Goal: Consume media (video, audio)

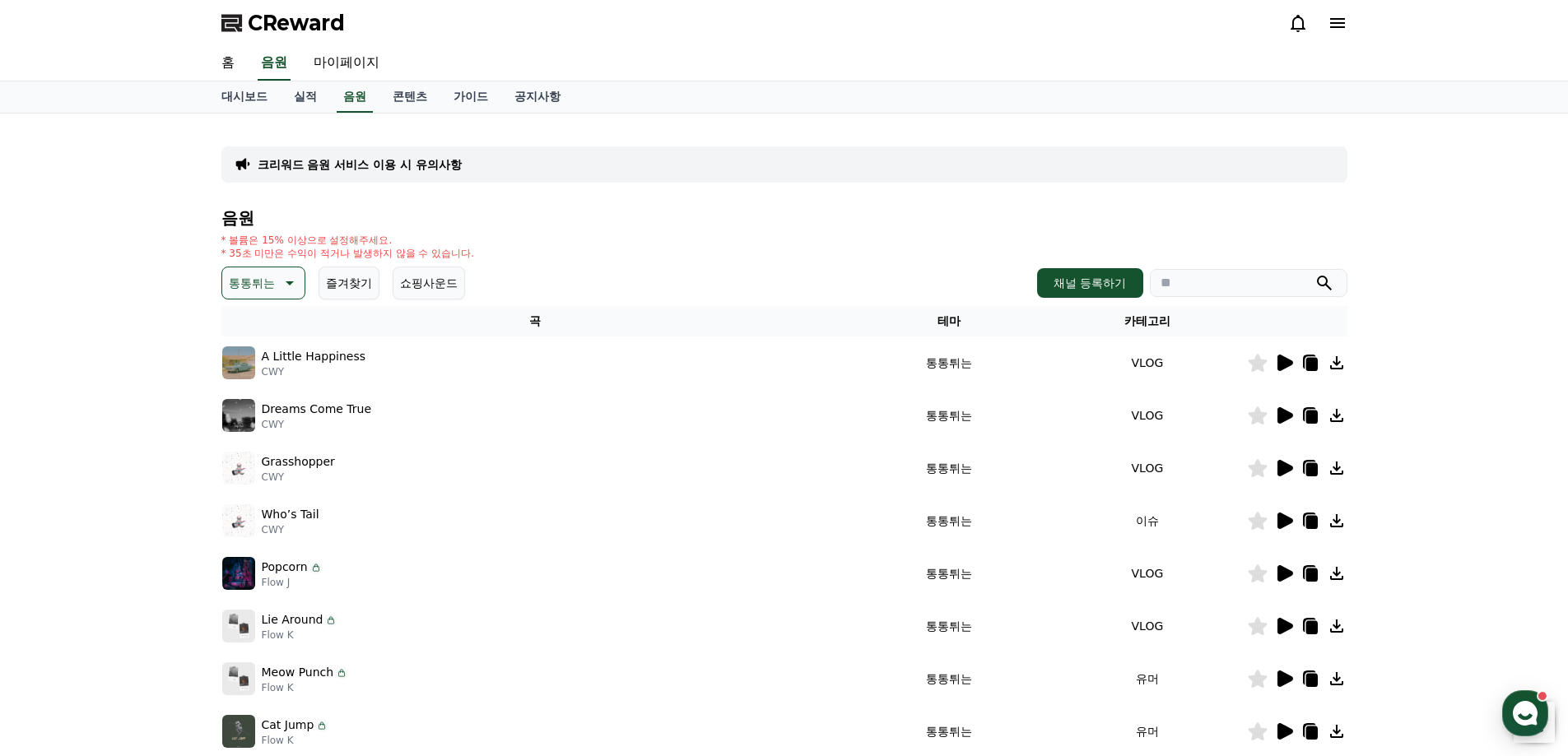
click at [263, 288] on p "통통튀는" at bounding box center [251, 283] width 46 height 23
click at [267, 384] on button "분위기있는" at bounding box center [259, 386] width 70 height 36
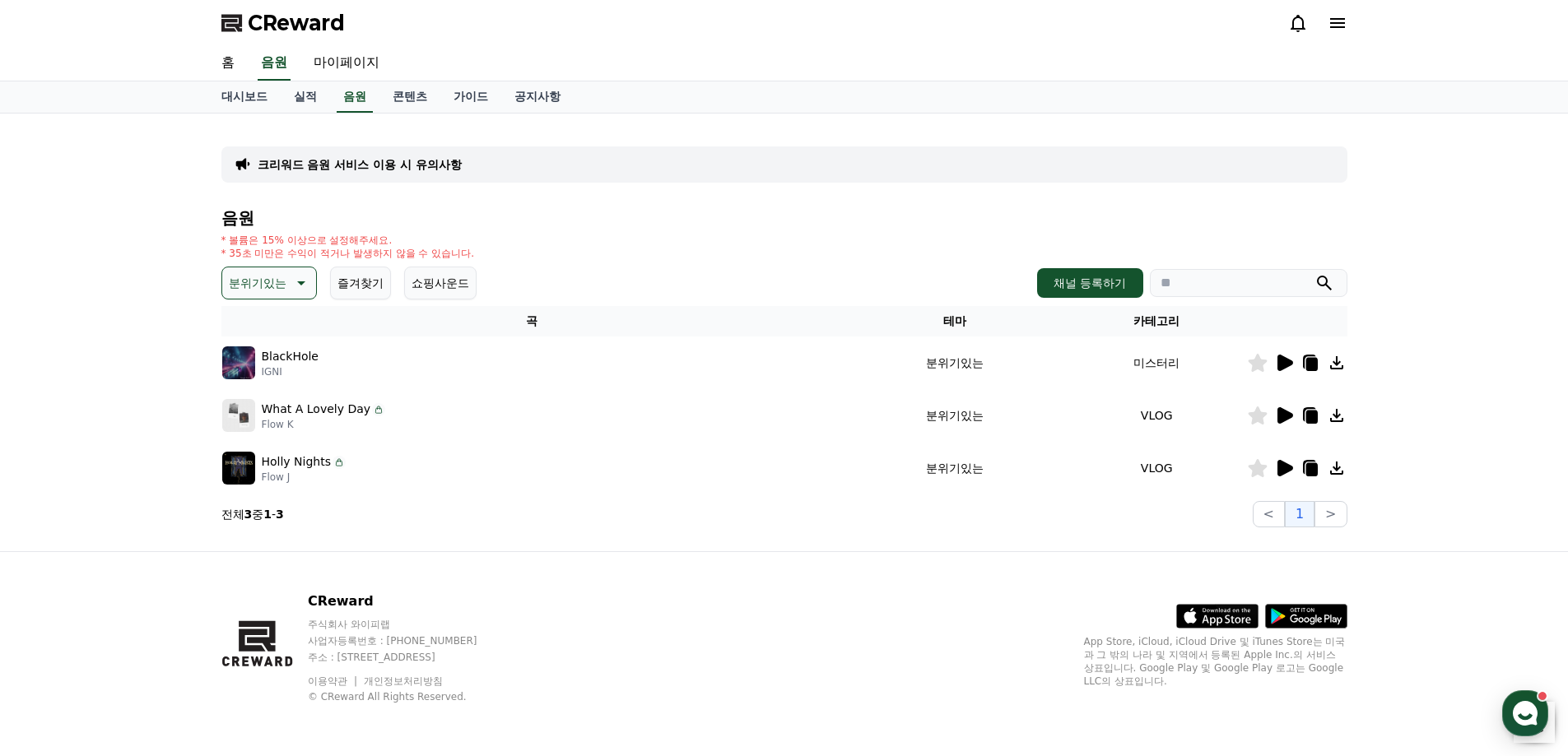
click at [1282, 419] on icon at bounding box center [1286, 415] width 16 height 17
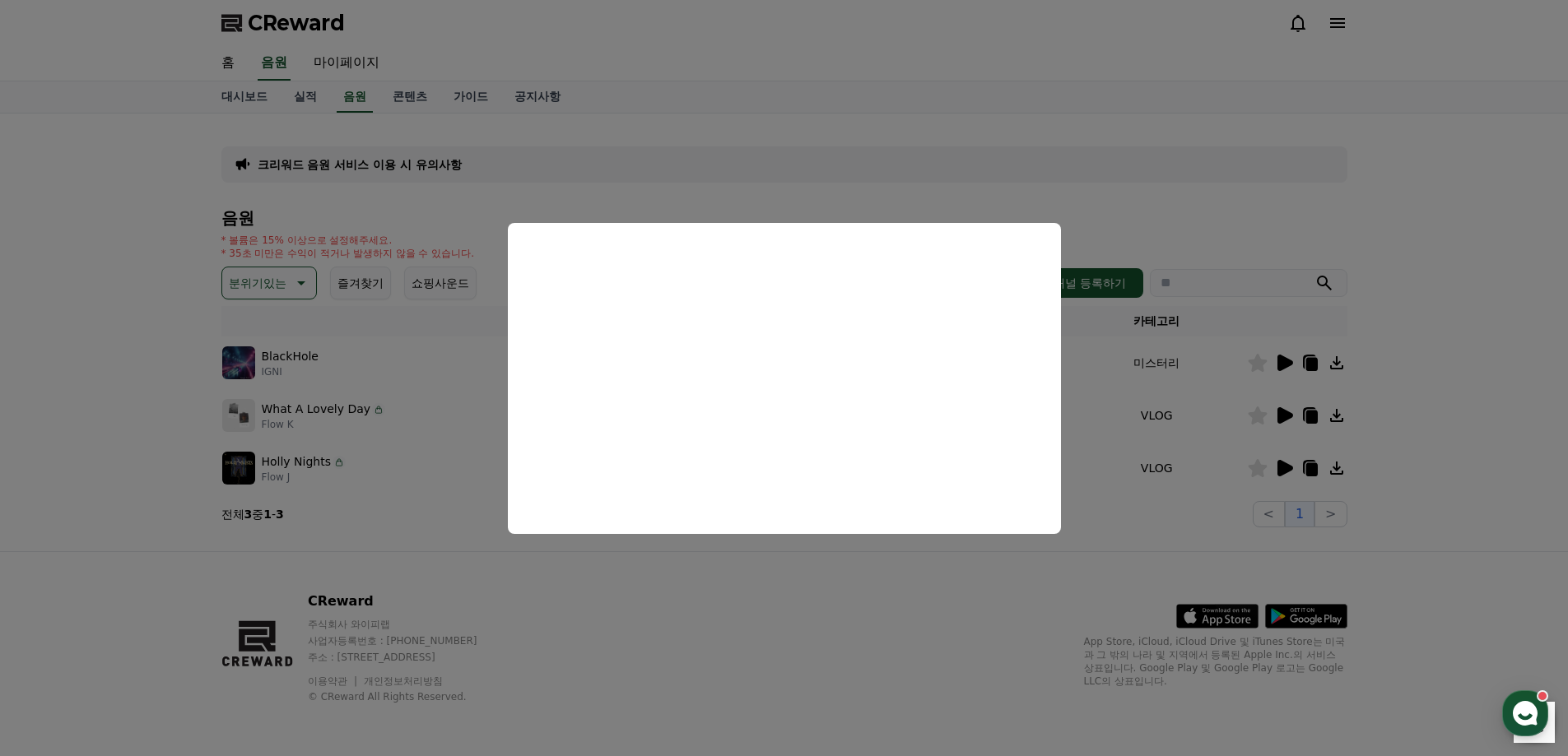
click at [1064, 94] on button "close modal" at bounding box center [784, 378] width 1568 height 756
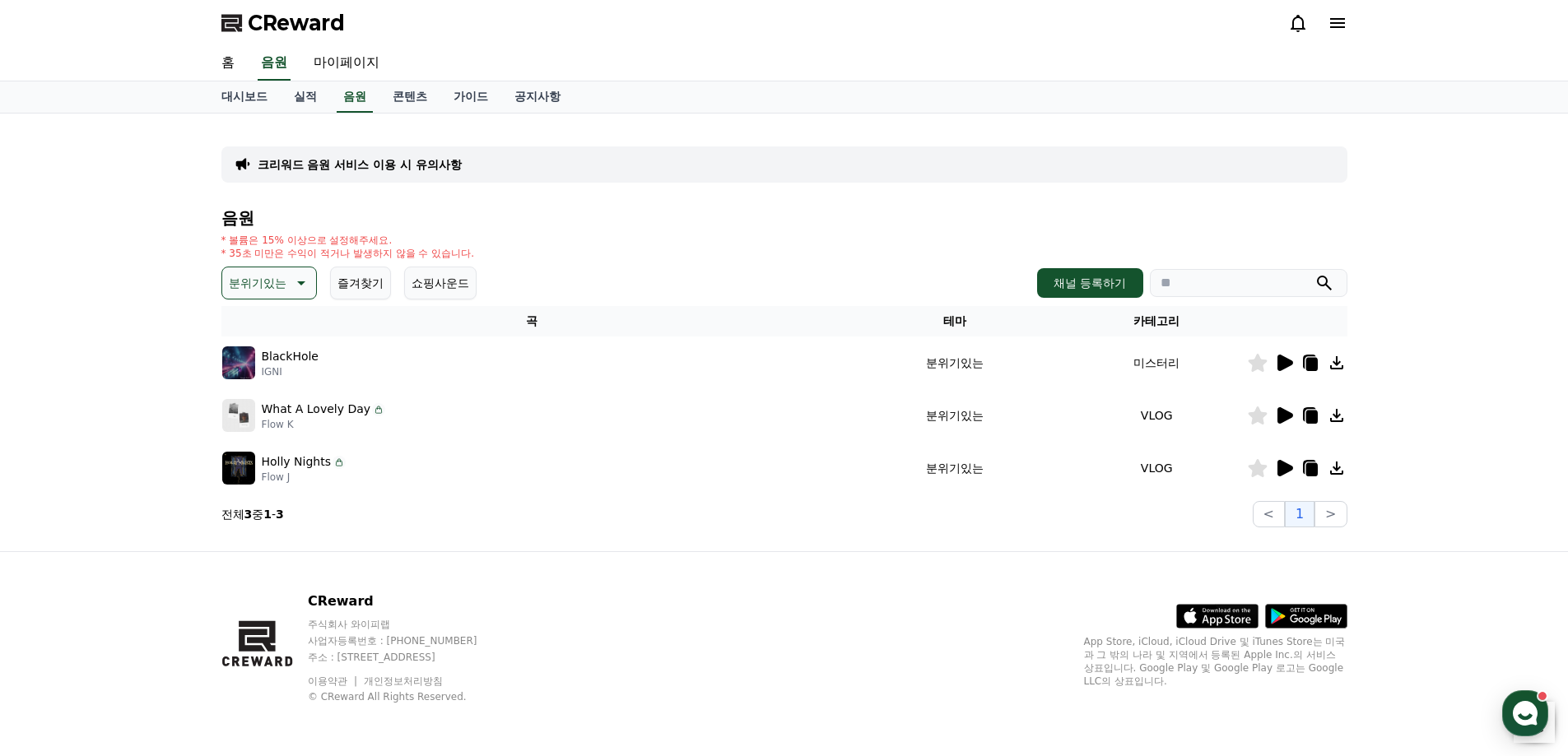
click at [226, 275] on button "분위기있는" at bounding box center [269, 283] width 96 height 33
click at [260, 384] on button "잔잔한" at bounding box center [248, 393] width 48 height 36
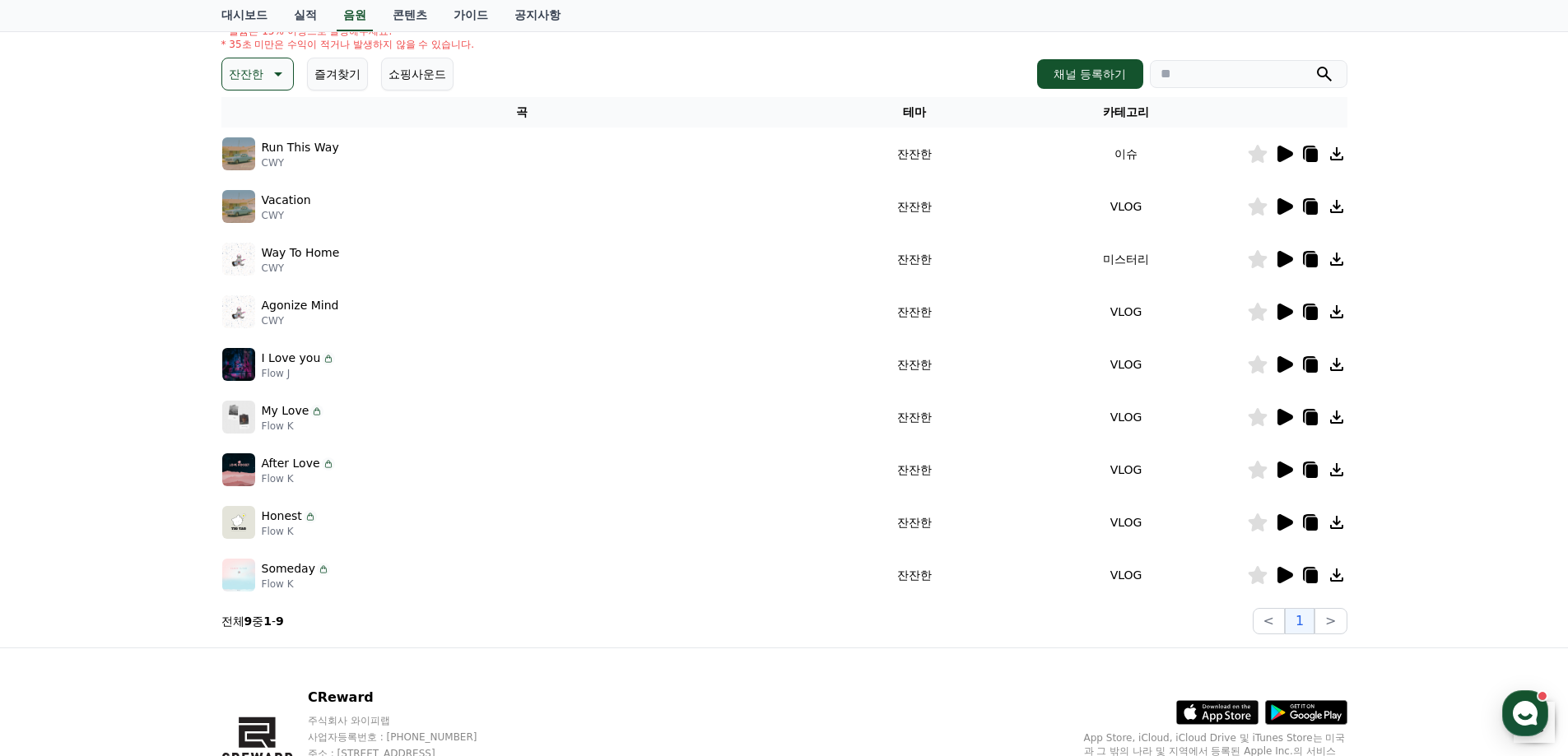
scroll to position [247, 0]
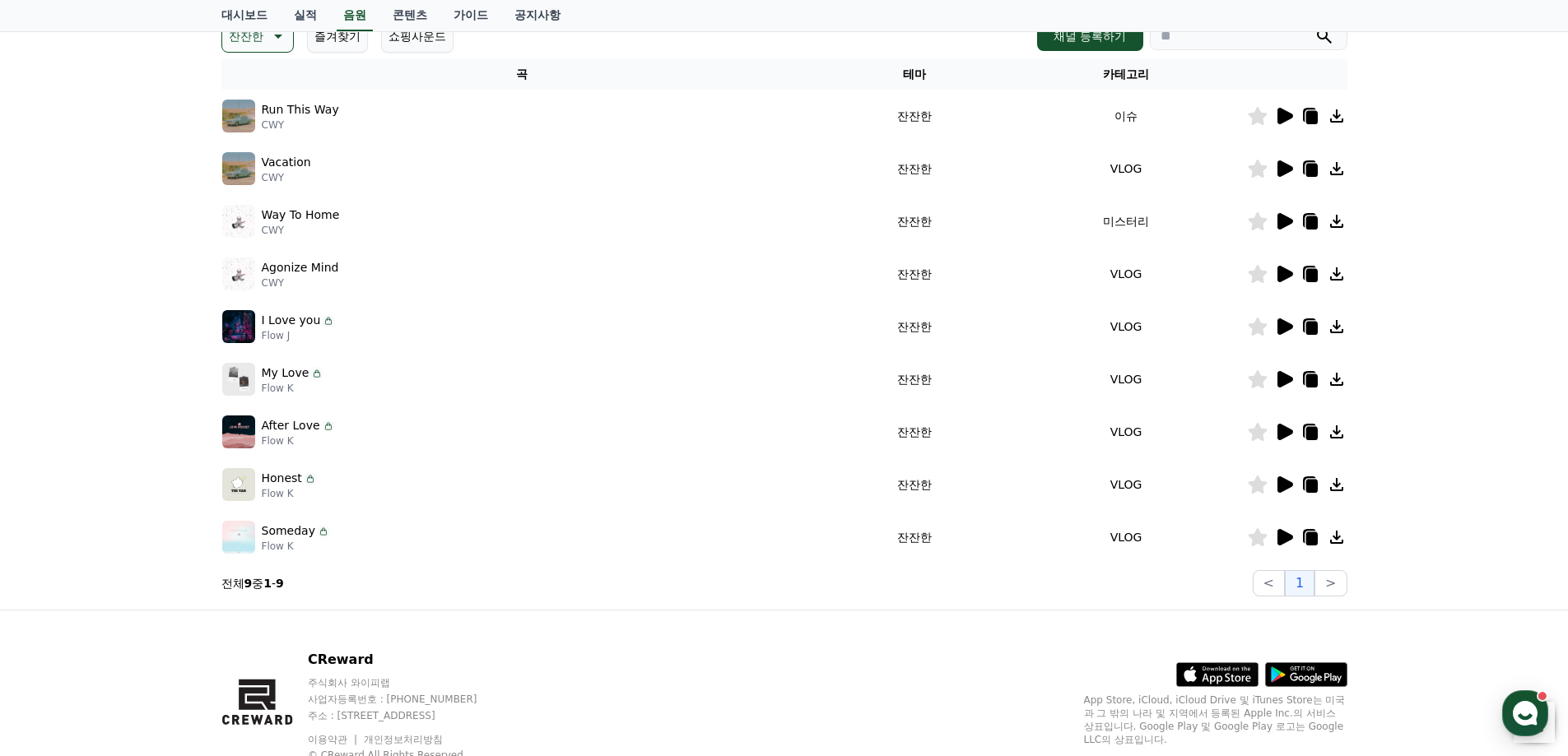
click at [1287, 275] on icon at bounding box center [1286, 274] width 16 height 17
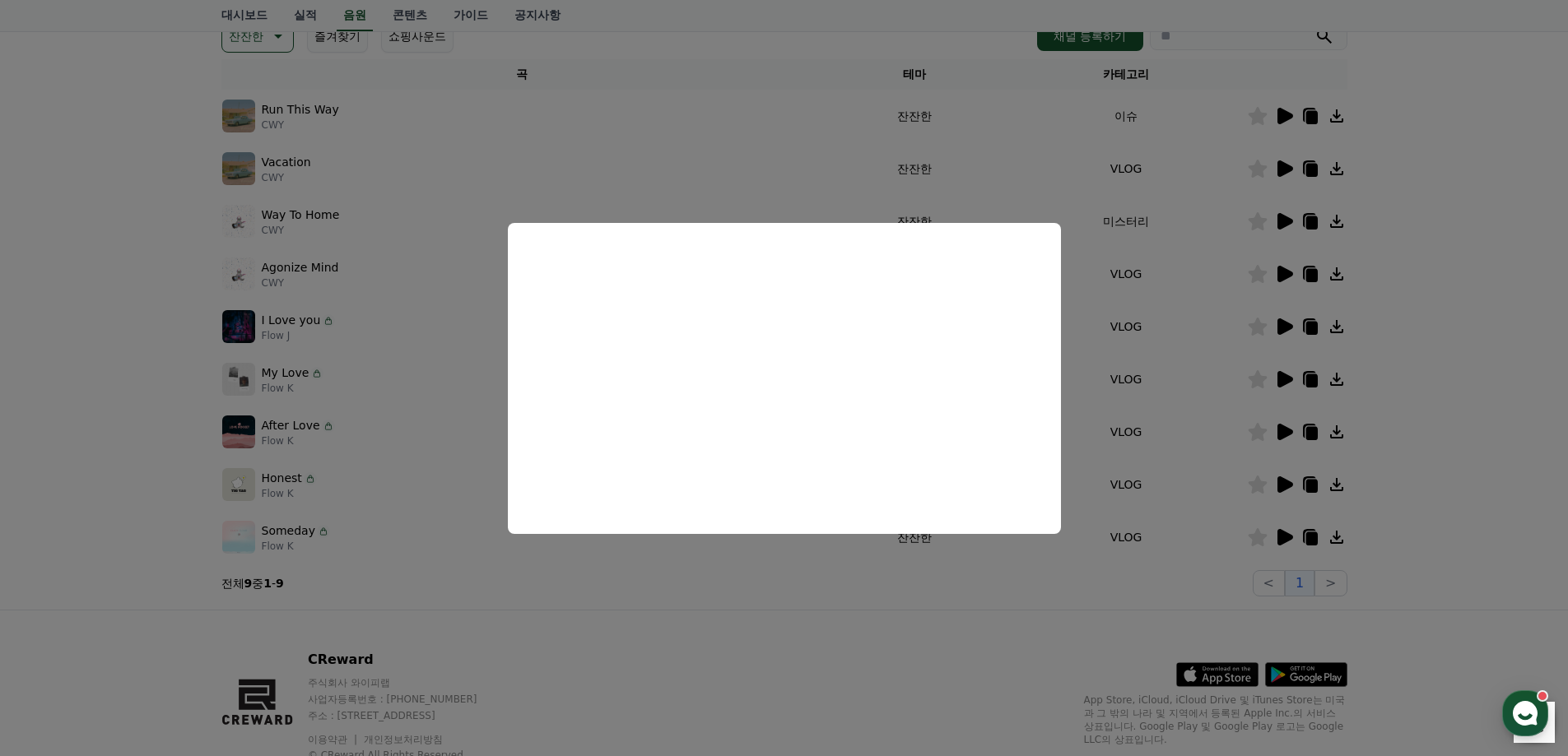
click at [706, 139] on button "close modal" at bounding box center [784, 378] width 1568 height 756
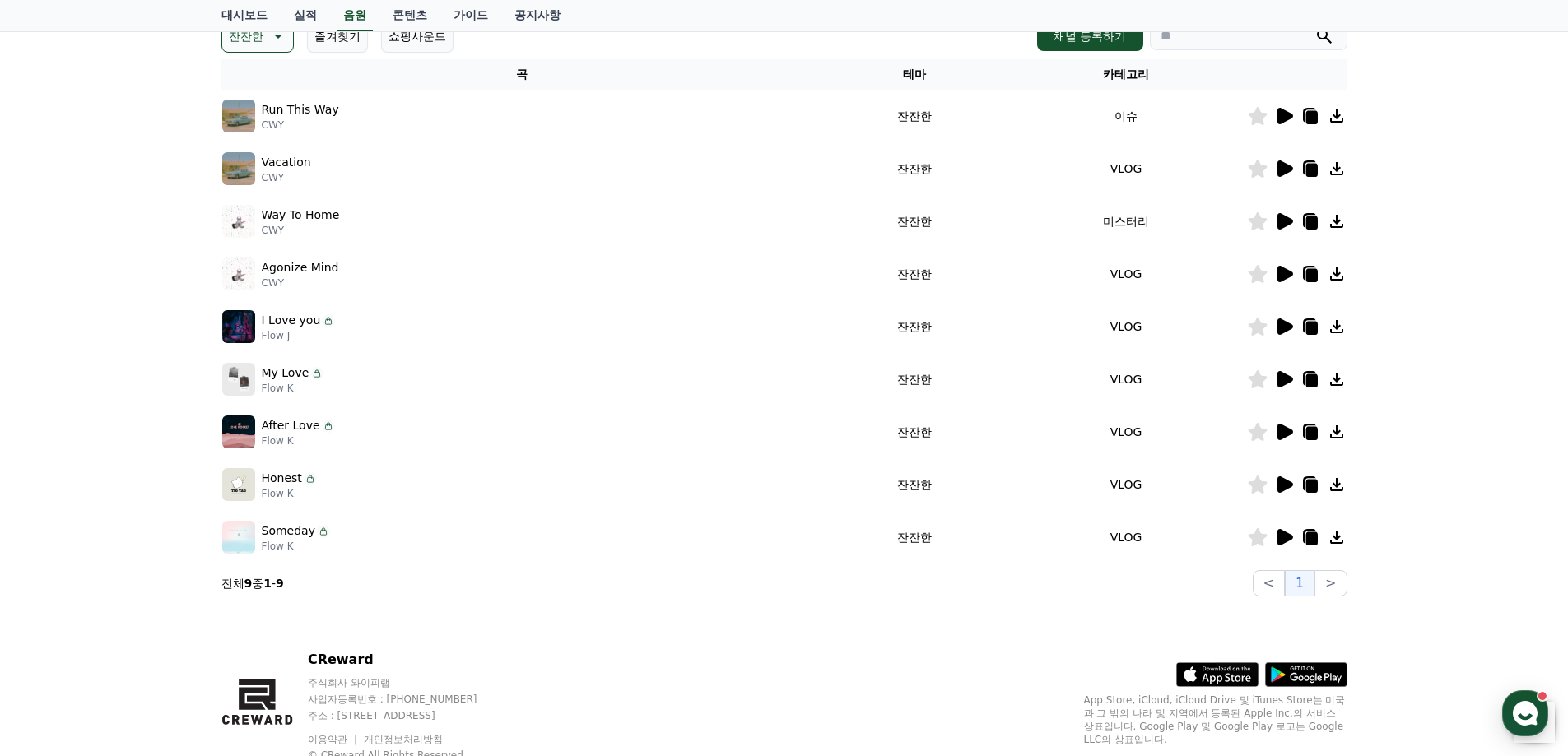
click at [1290, 212] on icon at bounding box center [1284, 221] width 20 height 20
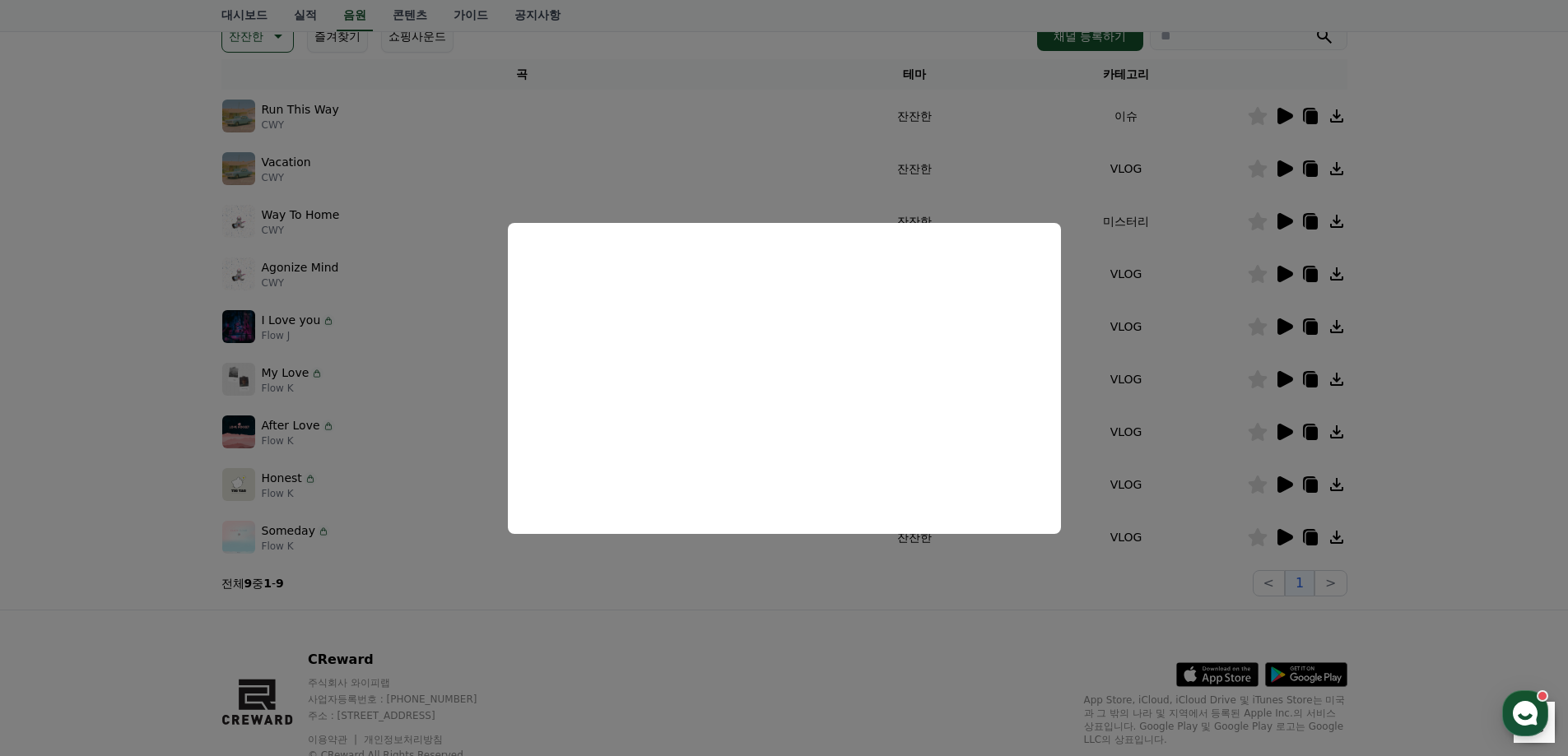
click at [1305, 225] on button "close modal" at bounding box center [784, 378] width 1568 height 756
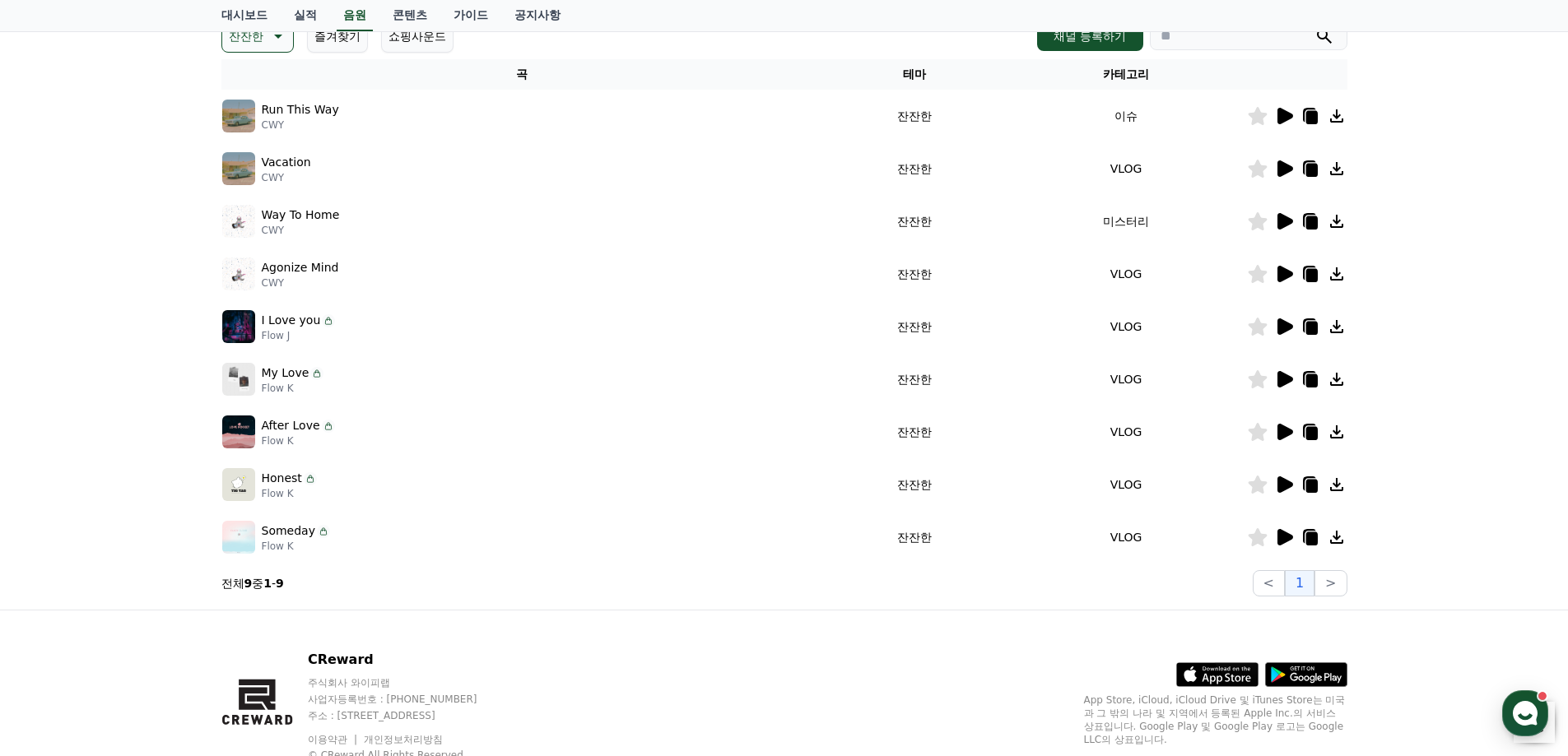
click at [1312, 225] on icon at bounding box center [1311, 222] width 11 height 13
click at [100, 353] on div "크리워드 음원 서비스 이용 시 유의사항 음원 * 볼륨은 15% 이상으로 설정해주세요. * 35초 미만은 수익이 적거나 발생하지 않을 수 있습니…" at bounding box center [784, 238] width 1568 height 743
click at [1293, 537] on icon at bounding box center [1284, 537] width 20 height 20
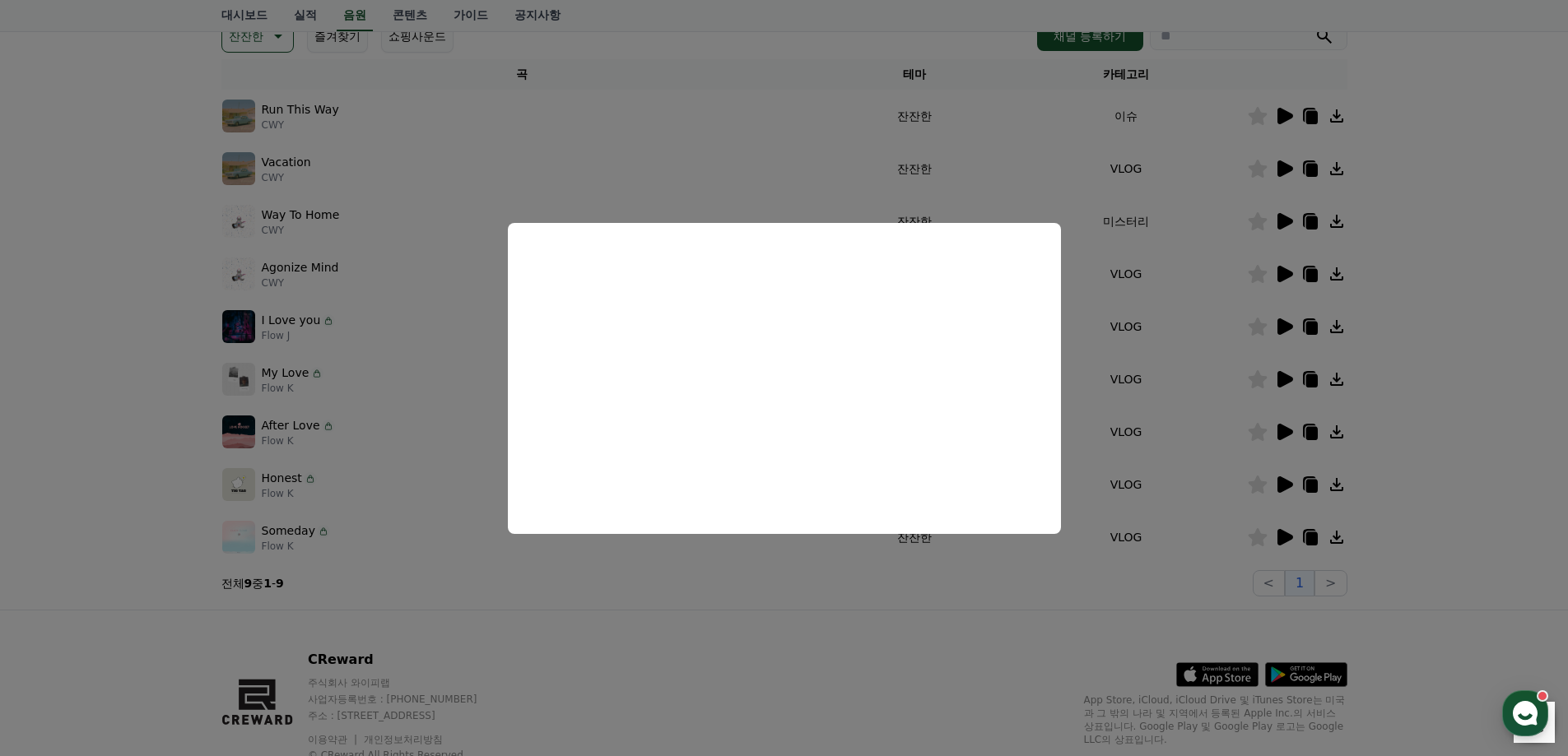
click at [744, 613] on button "close modal" at bounding box center [784, 378] width 1568 height 756
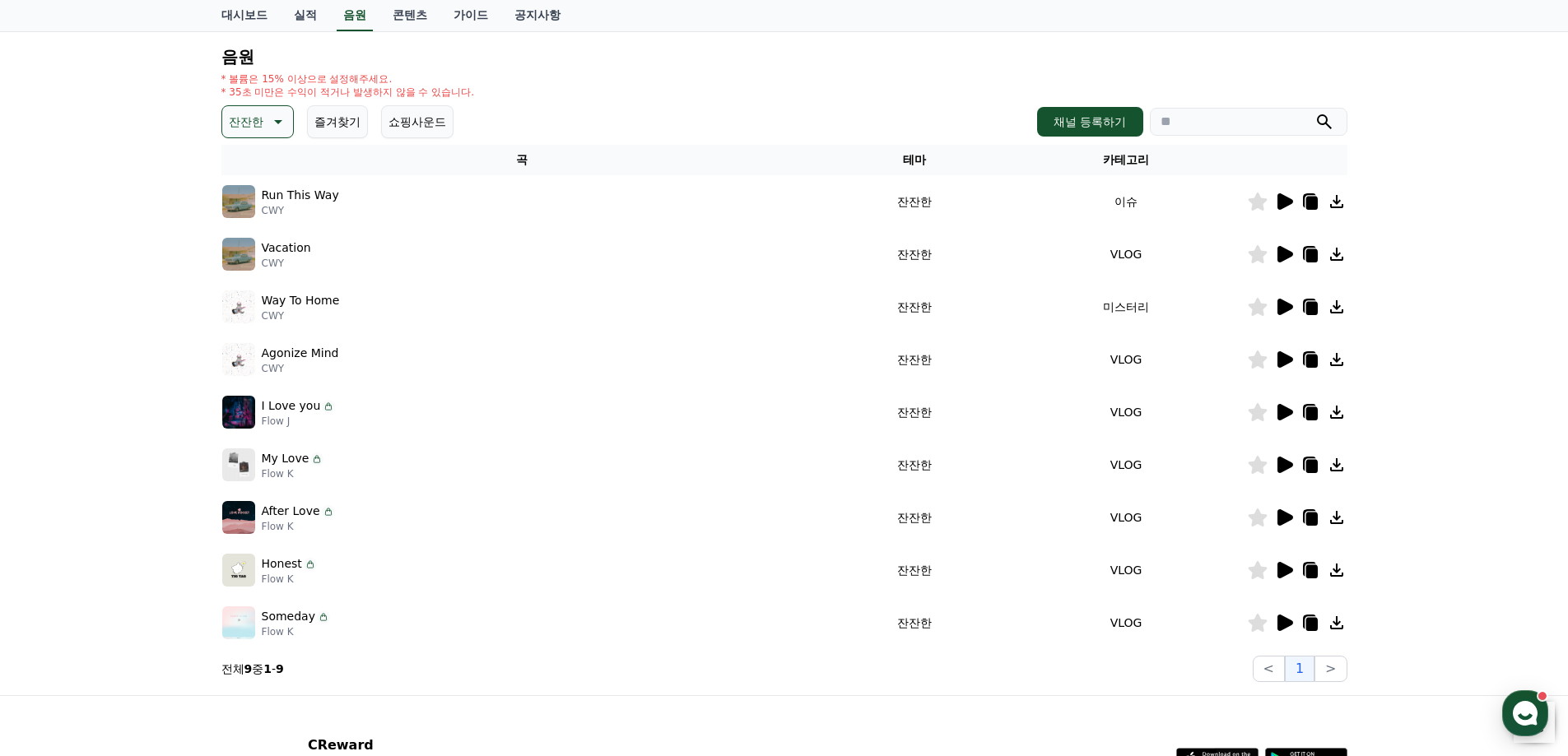
scroll to position [83, 0]
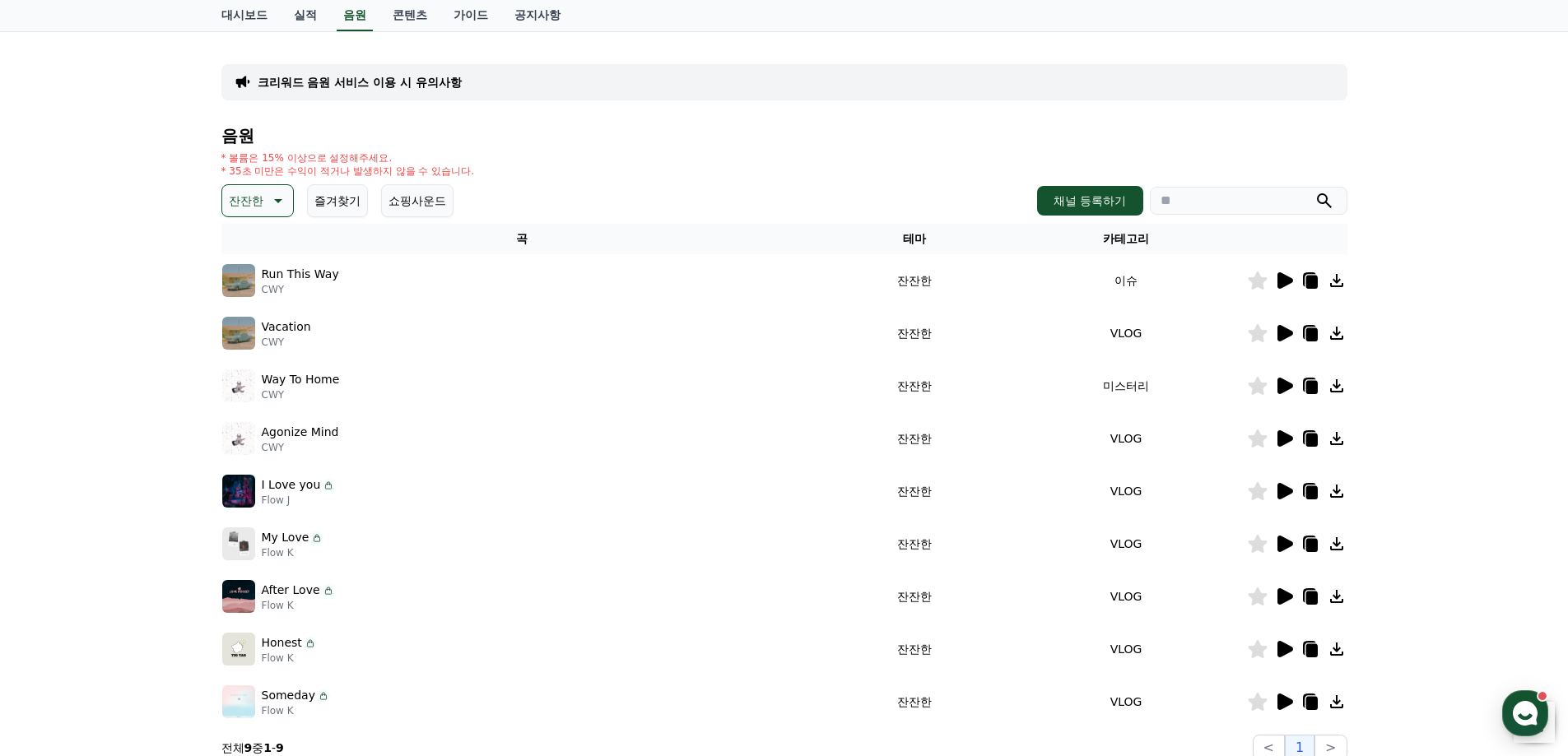
click at [273, 196] on icon at bounding box center [276, 201] width 20 height 20
click at [268, 265] on button "신나는" at bounding box center [248, 255] width 48 height 36
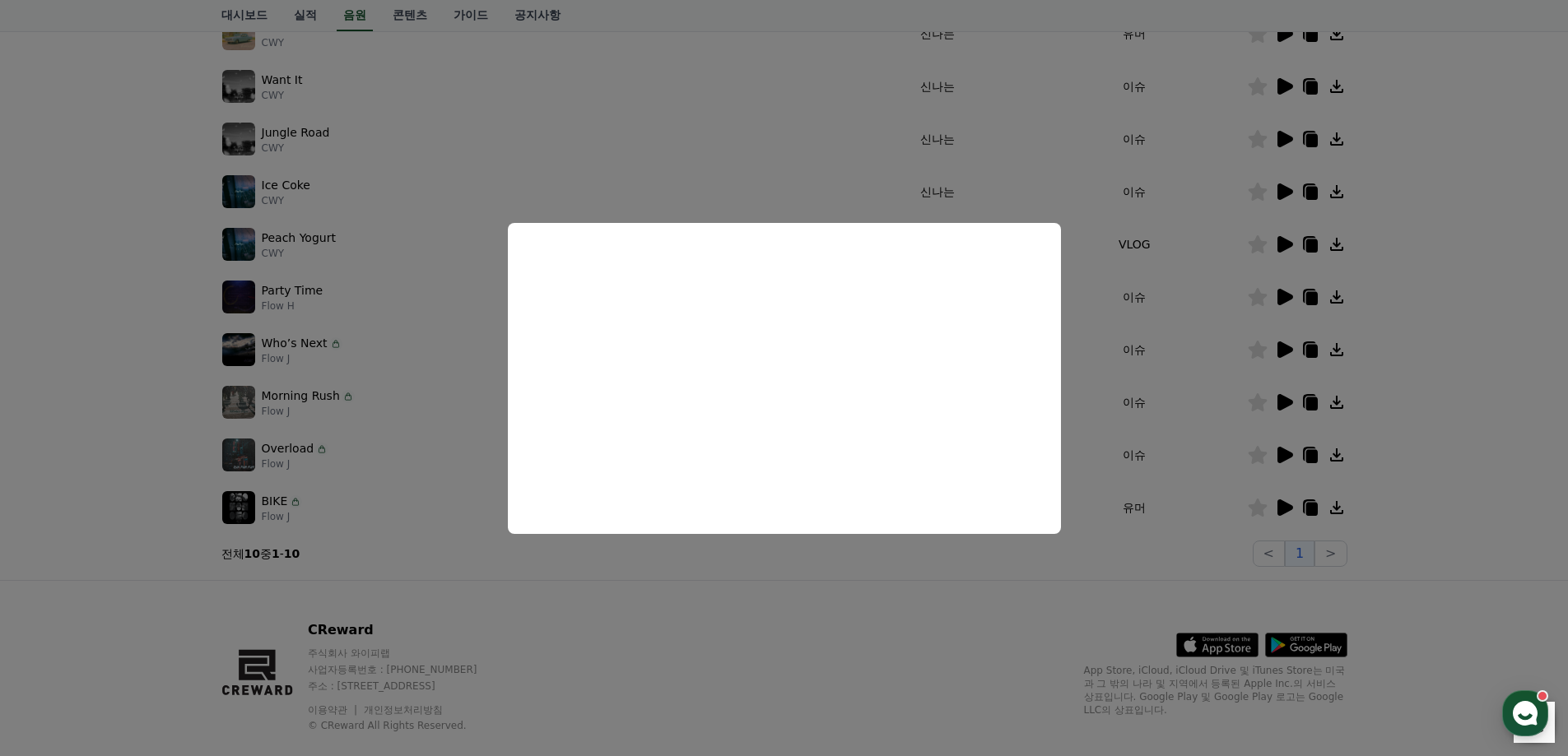
click at [813, 615] on button "close modal" at bounding box center [784, 378] width 1568 height 756
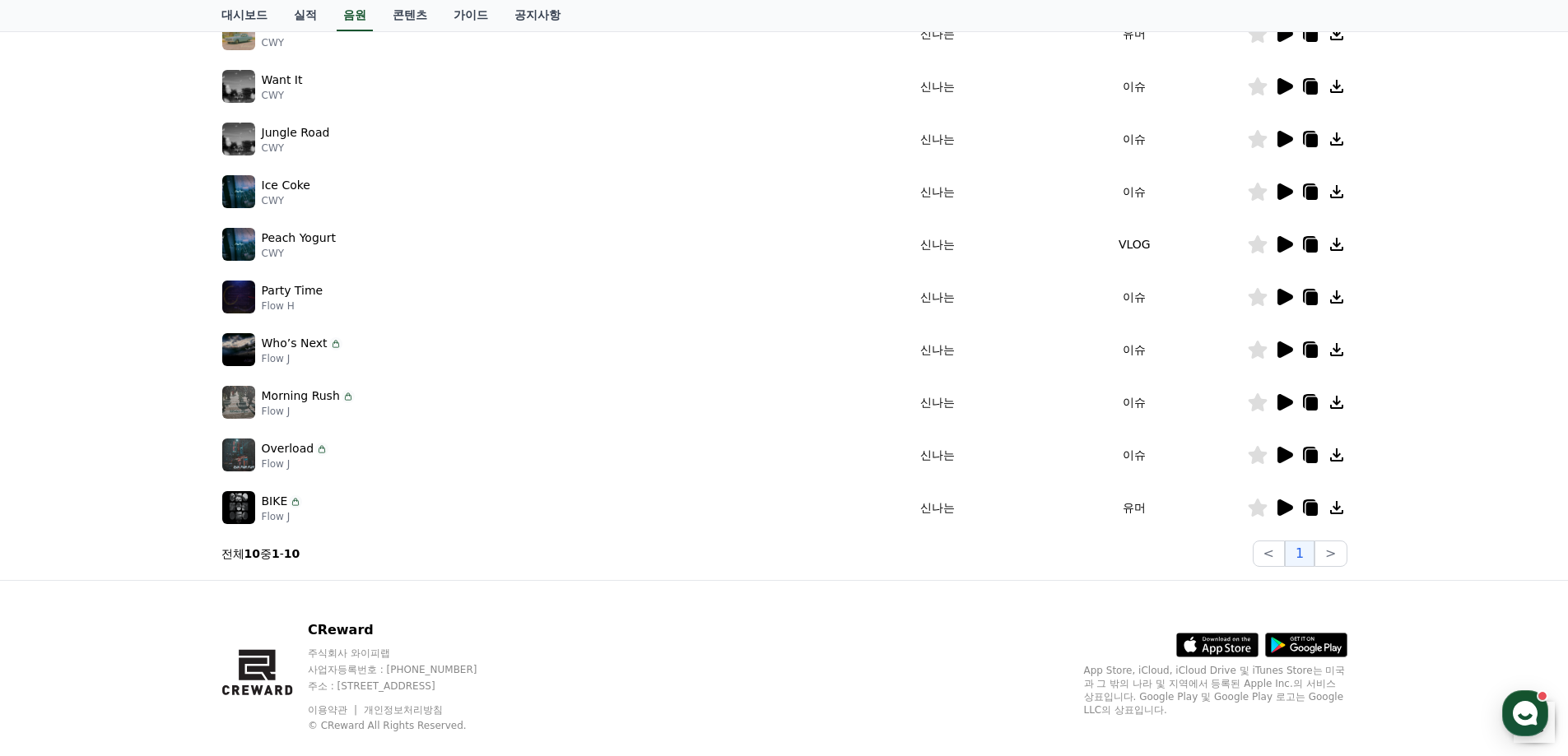
click at [1311, 460] on icon at bounding box center [1311, 456] width 11 height 13
